Goal: Check status

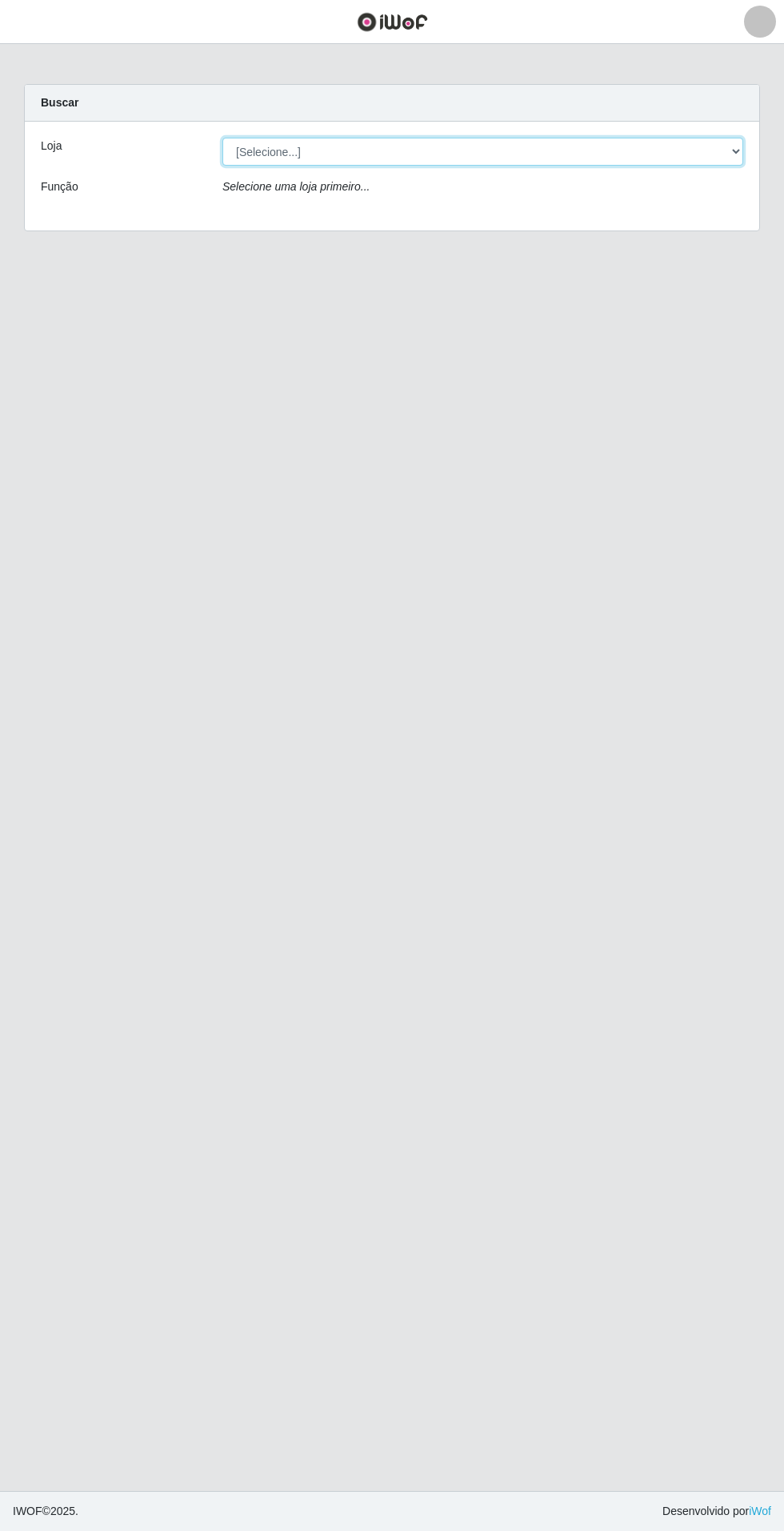
click at [710, 149] on select "[Selecione...] Atacado Vem - Loja 31 [GEOGRAPHIC_DATA]" at bounding box center [482, 151] width 521 height 28
select select "437"
click at [222, 138] on select "[Selecione...] Atacado Vem - Loja 31 [GEOGRAPHIC_DATA]" at bounding box center [482, 151] width 521 height 28
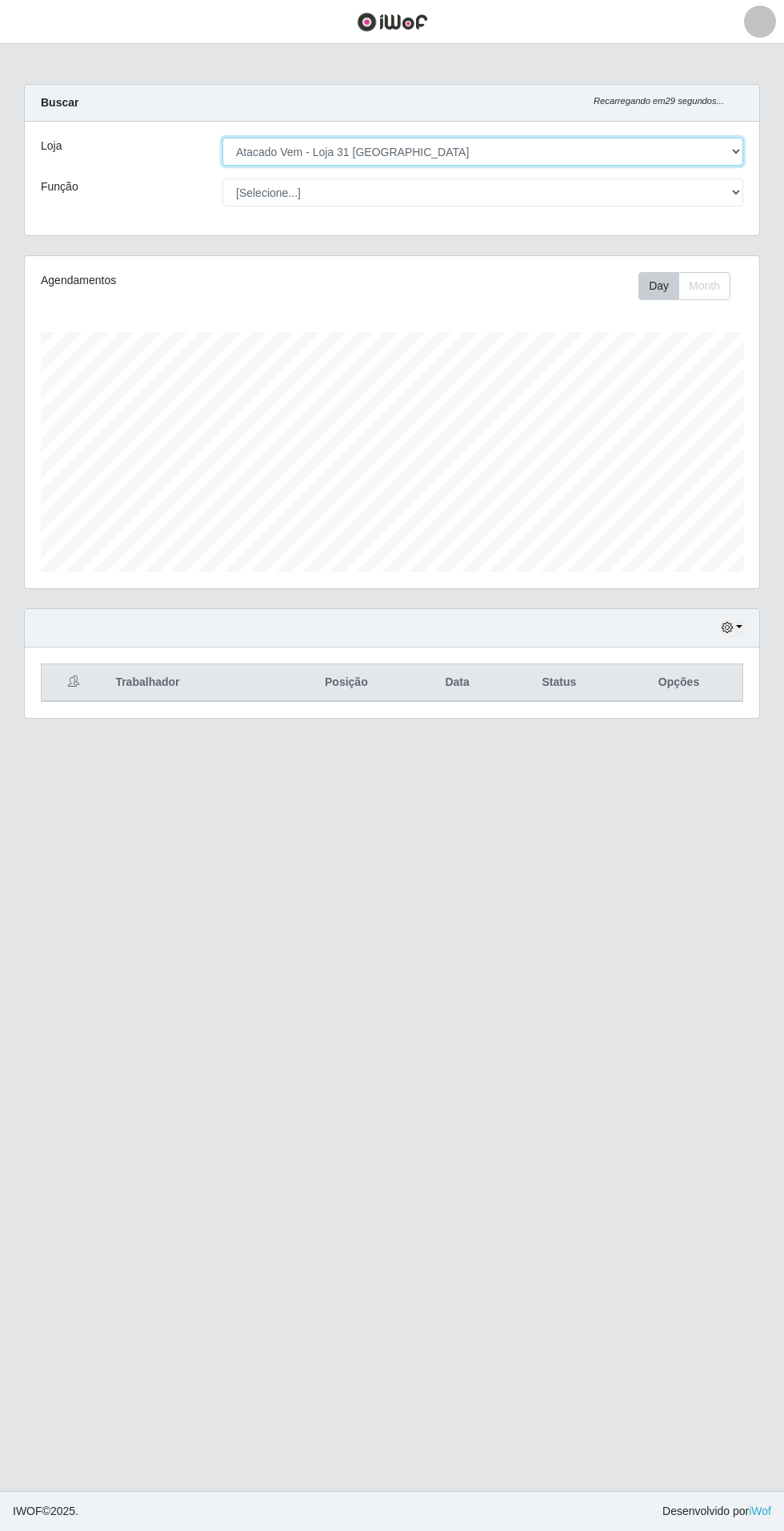
scroll to position [331, 734]
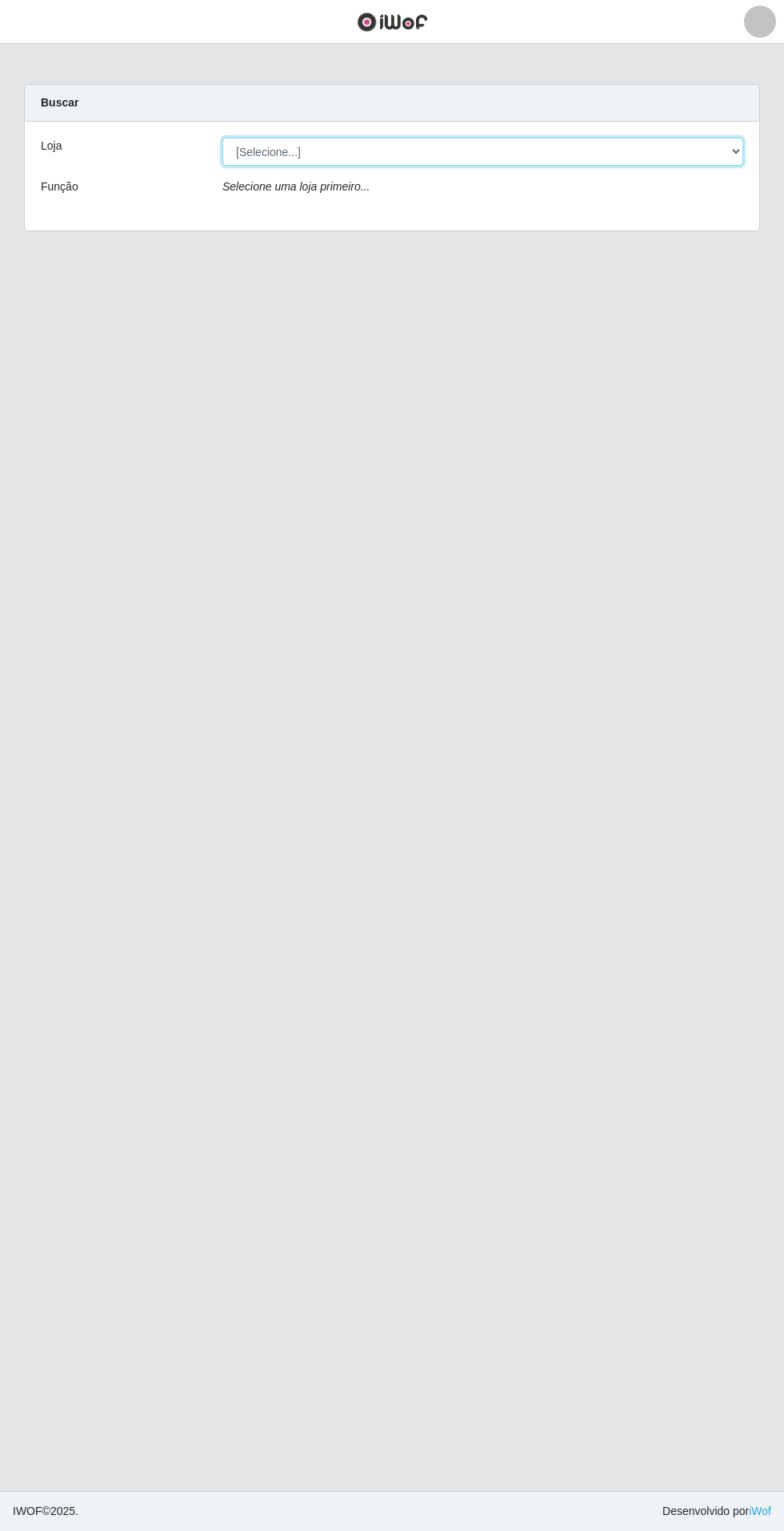
click at [368, 152] on select "[Selecione...] Atacado Vem - Loja 31 [GEOGRAPHIC_DATA]" at bounding box center [482, 151] width 521 height 28
select select "437"
click at [222, 138] on select "[Selecione...] Atacado Vem - Loja 31 [GEOGRAPHIC_DATA]" at bounding box center [482, 151] width 521 height 28
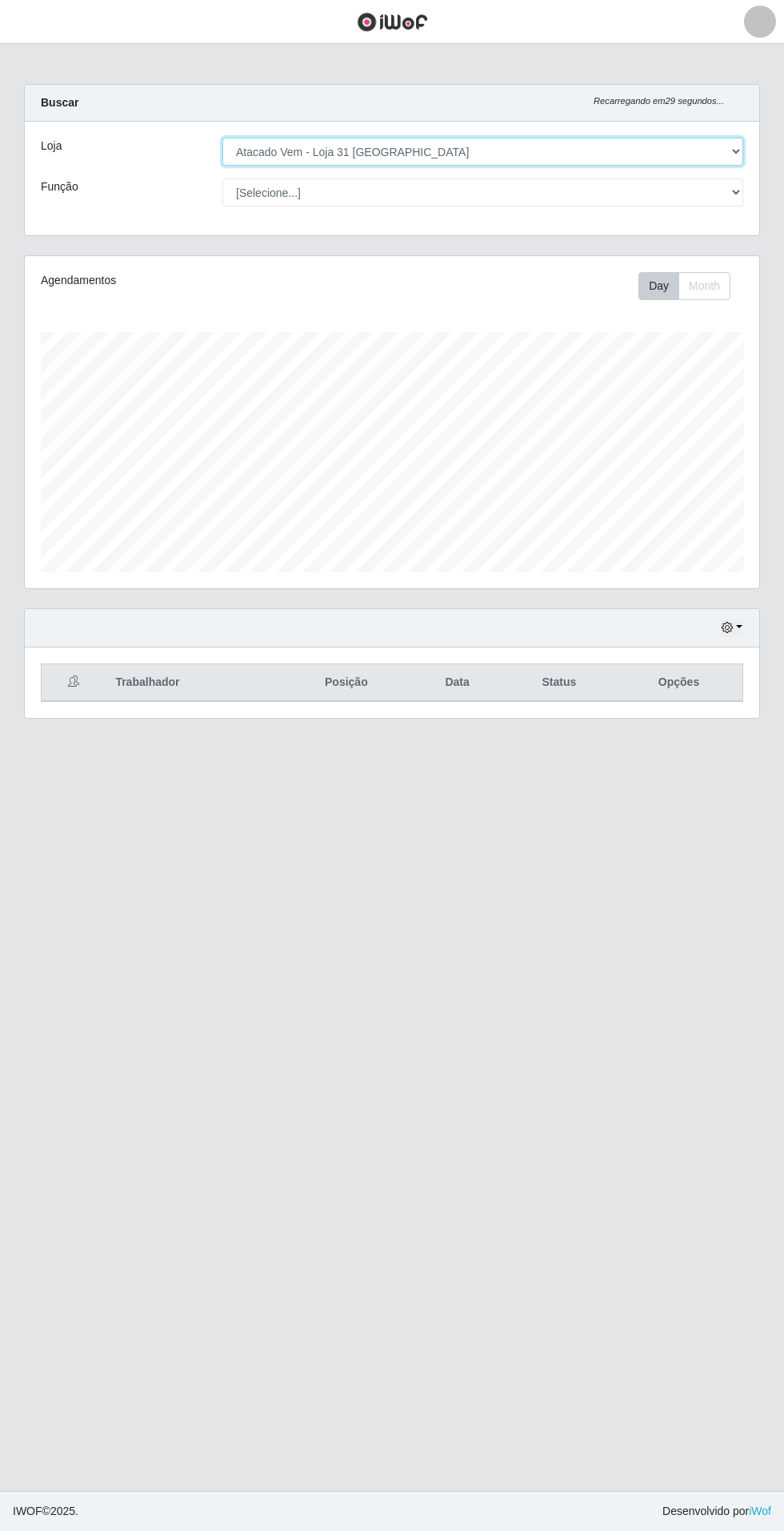
scroll to position [331, 734]
click at [739, 624] on button "button" at bounding box center [731, 628] width 22 height 18
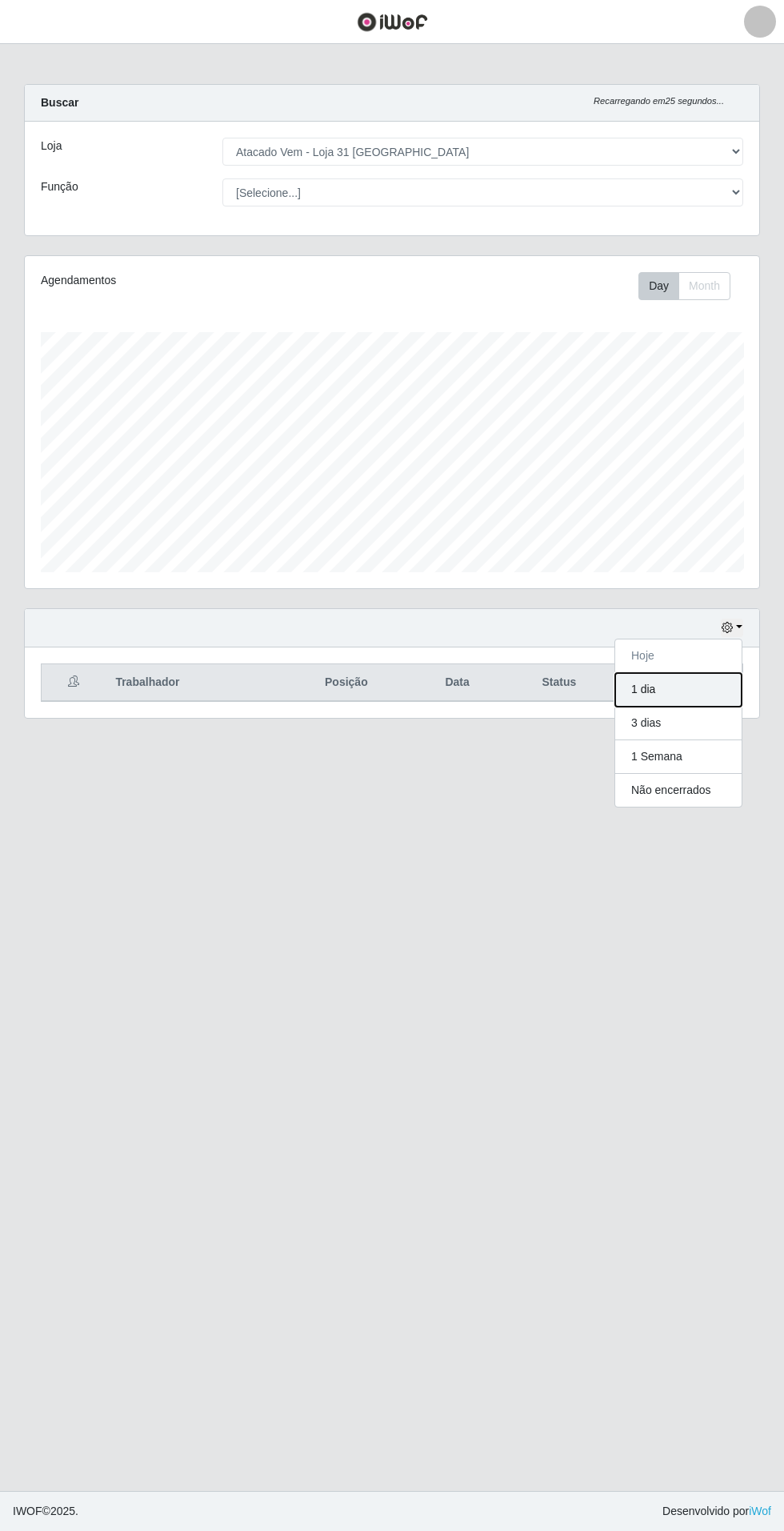
click at [721, 695] on button "1 dia" at bounding box center [678, 689] width 126 height 33
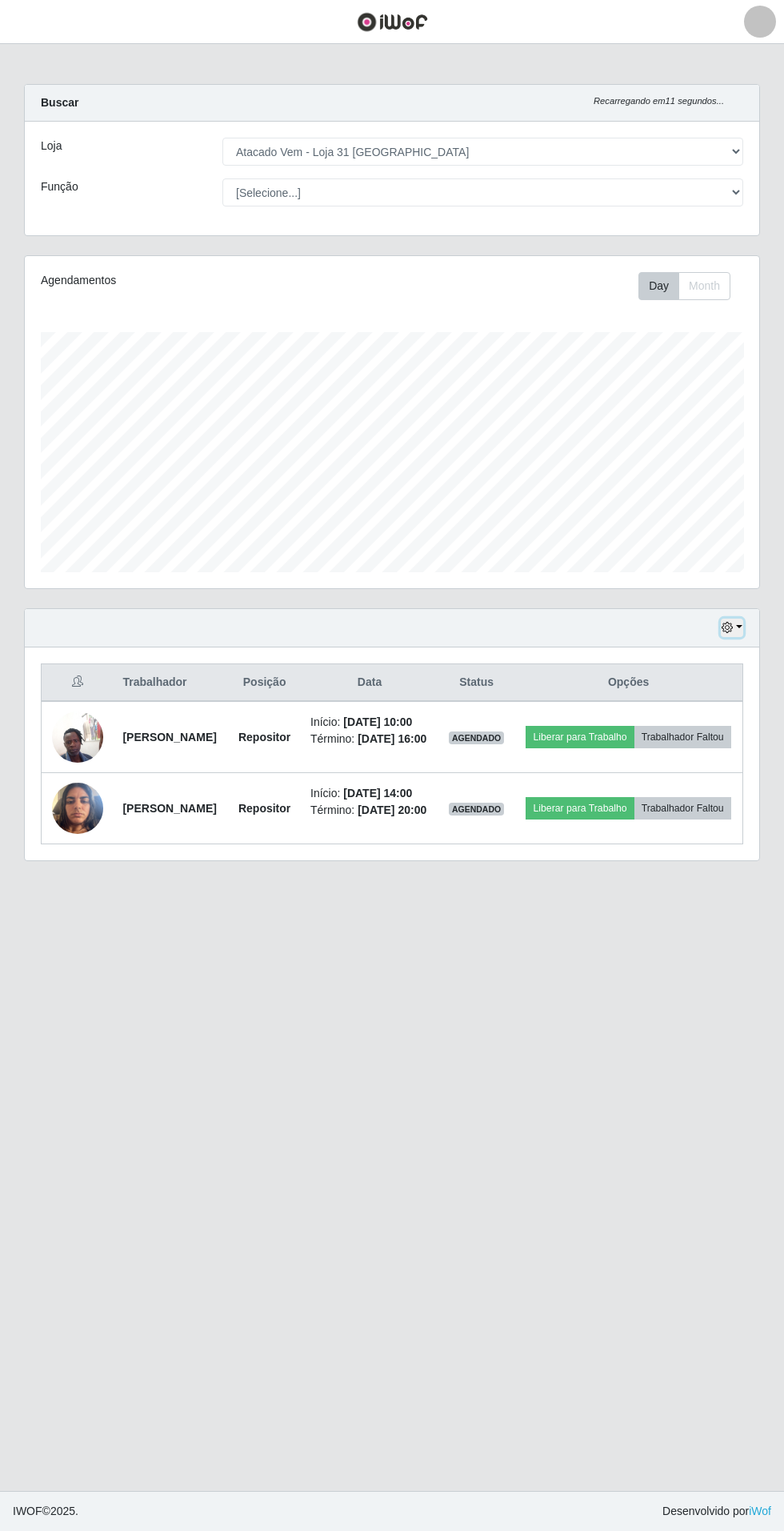
click at [739, 624] on button "button" at bounding box center [731, 628] width 22 height 18
click at [588, 1169] on main "Carregando... Buscar Recarregando em 9 segundos... Loja [Selecione...] Atacado …" at bounding box center [392, 768] width 784 height 1447
